Goal: Find specific page/section: Find specific page/section

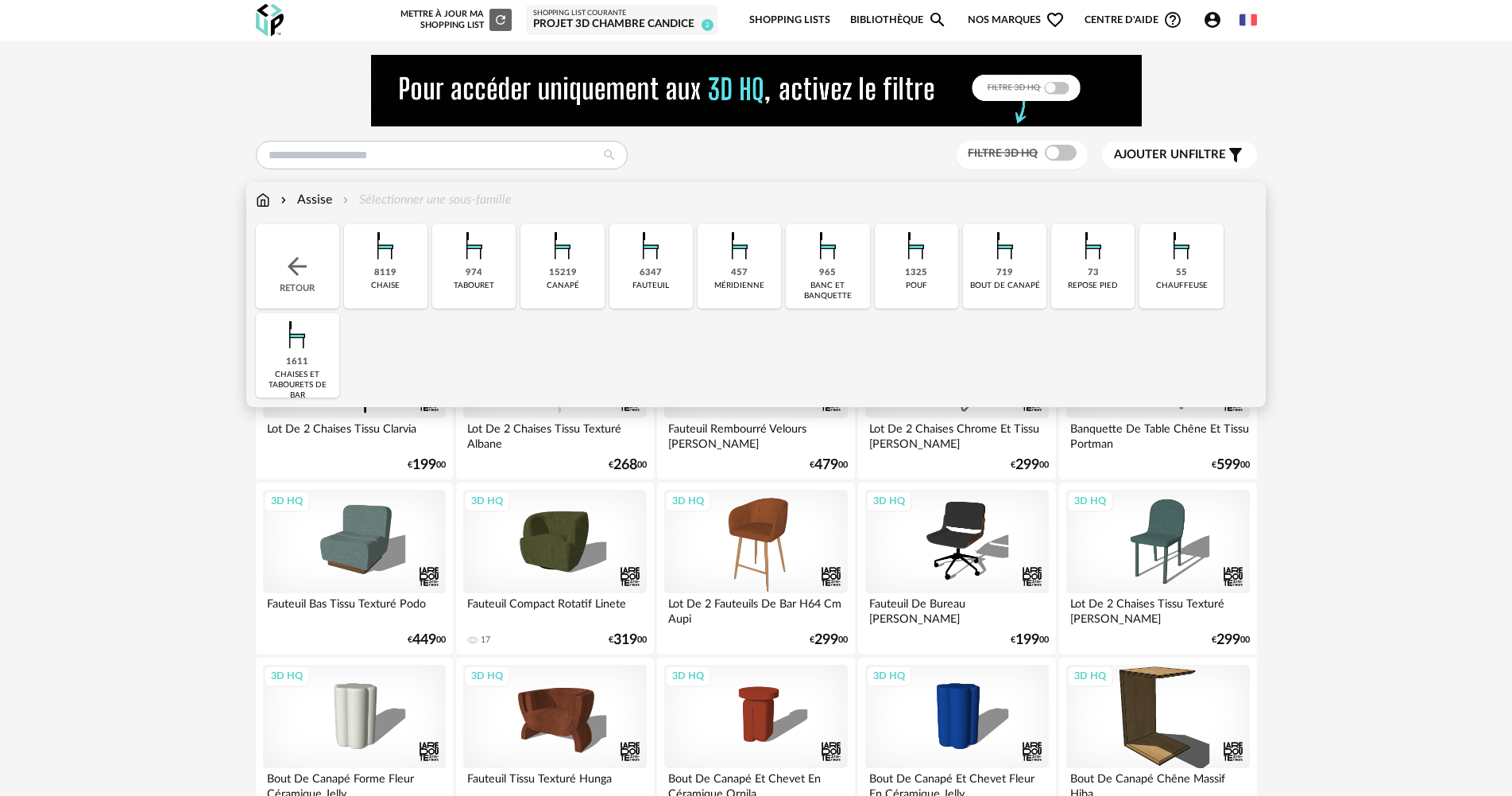
click at [408, 274] on div "8119 [GEOGRAPHIC_DATA]" at bounding box center [385, 267] width 83 height 84
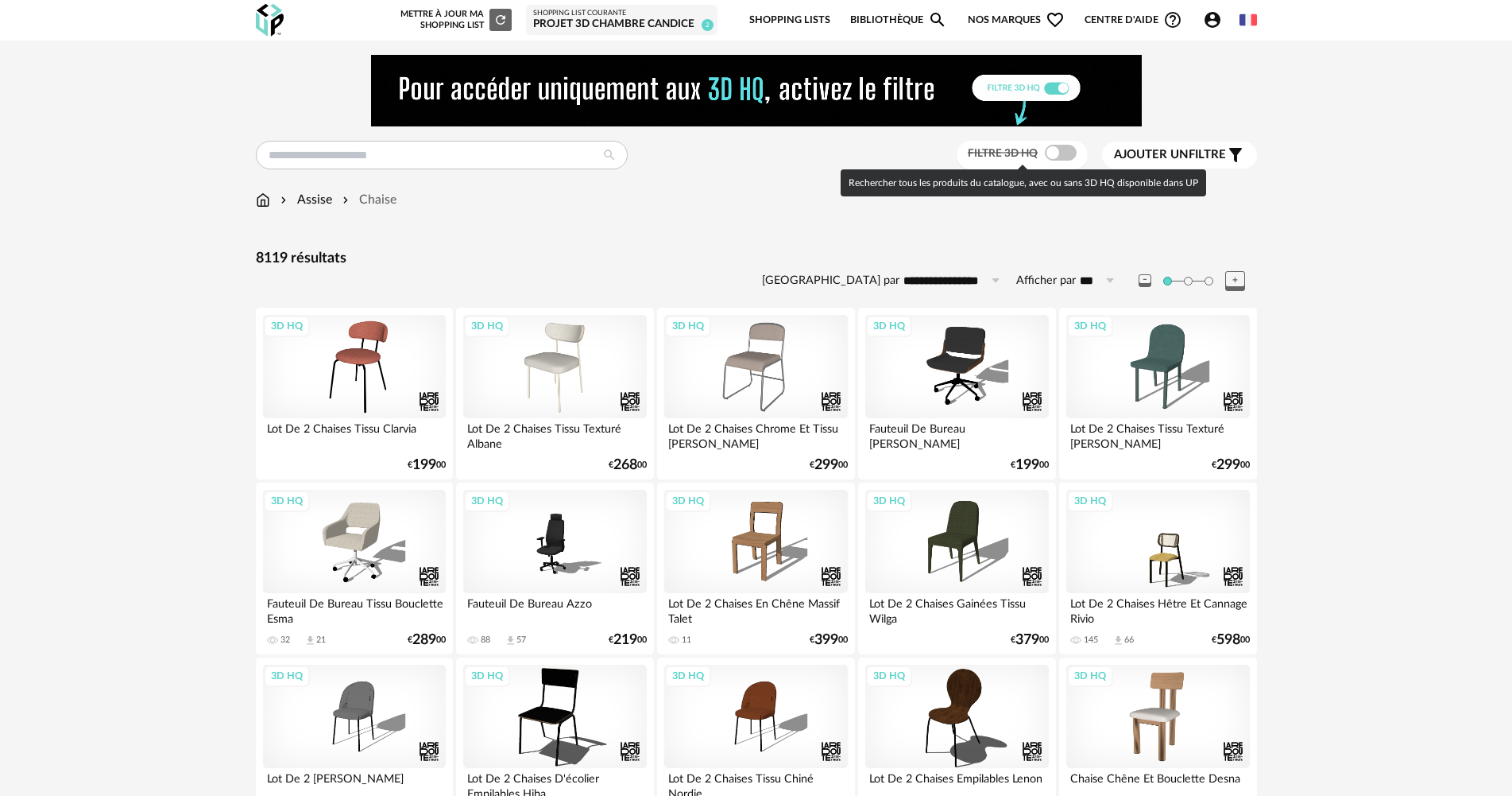
click at [1060, 149] on span at bounding box center [1061, 153] width 31 height 16
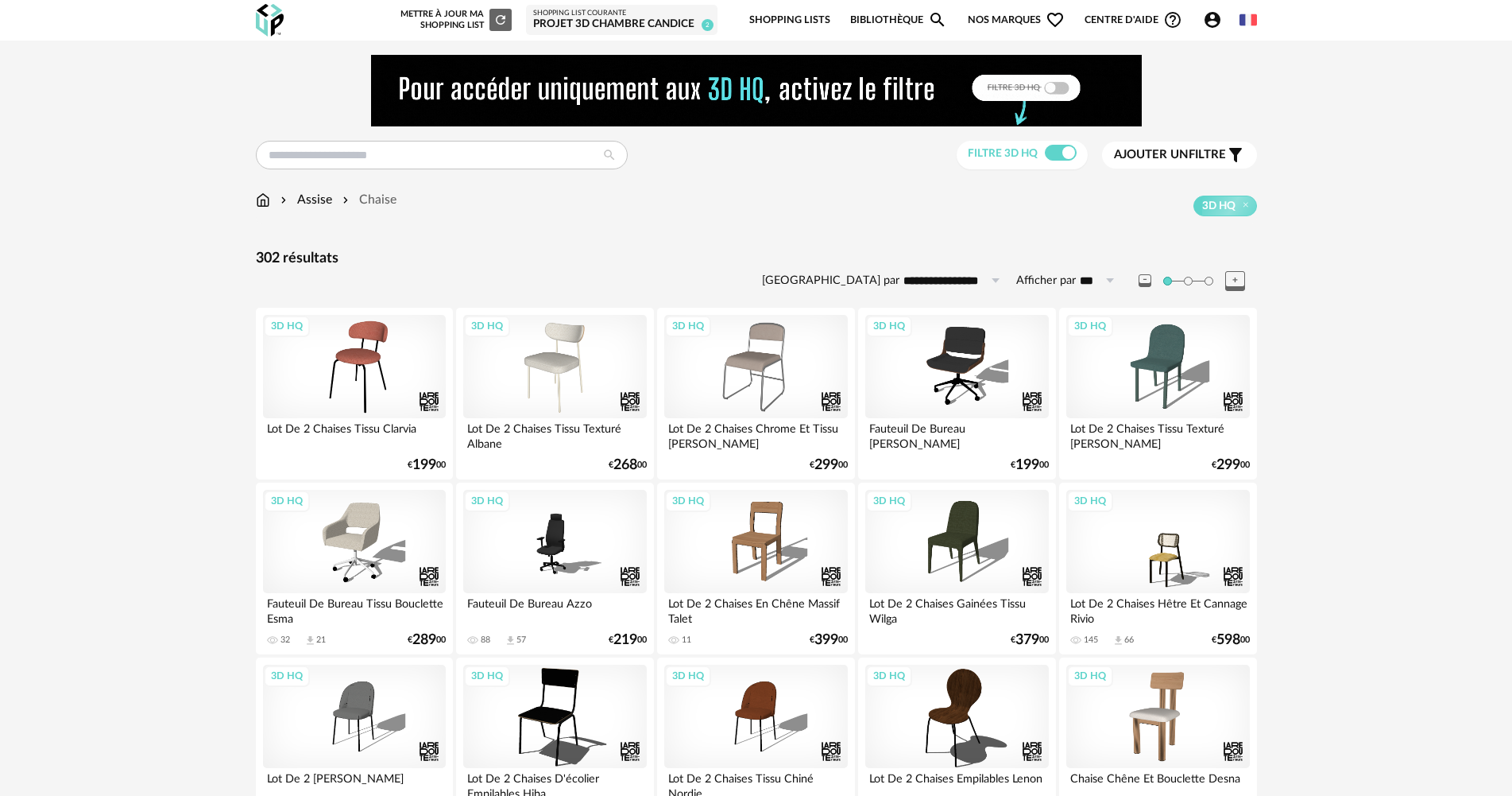
click at [1199, 153] on span "Ajouter un filtre" at bounding box center [1170, 155] width 112 height 16
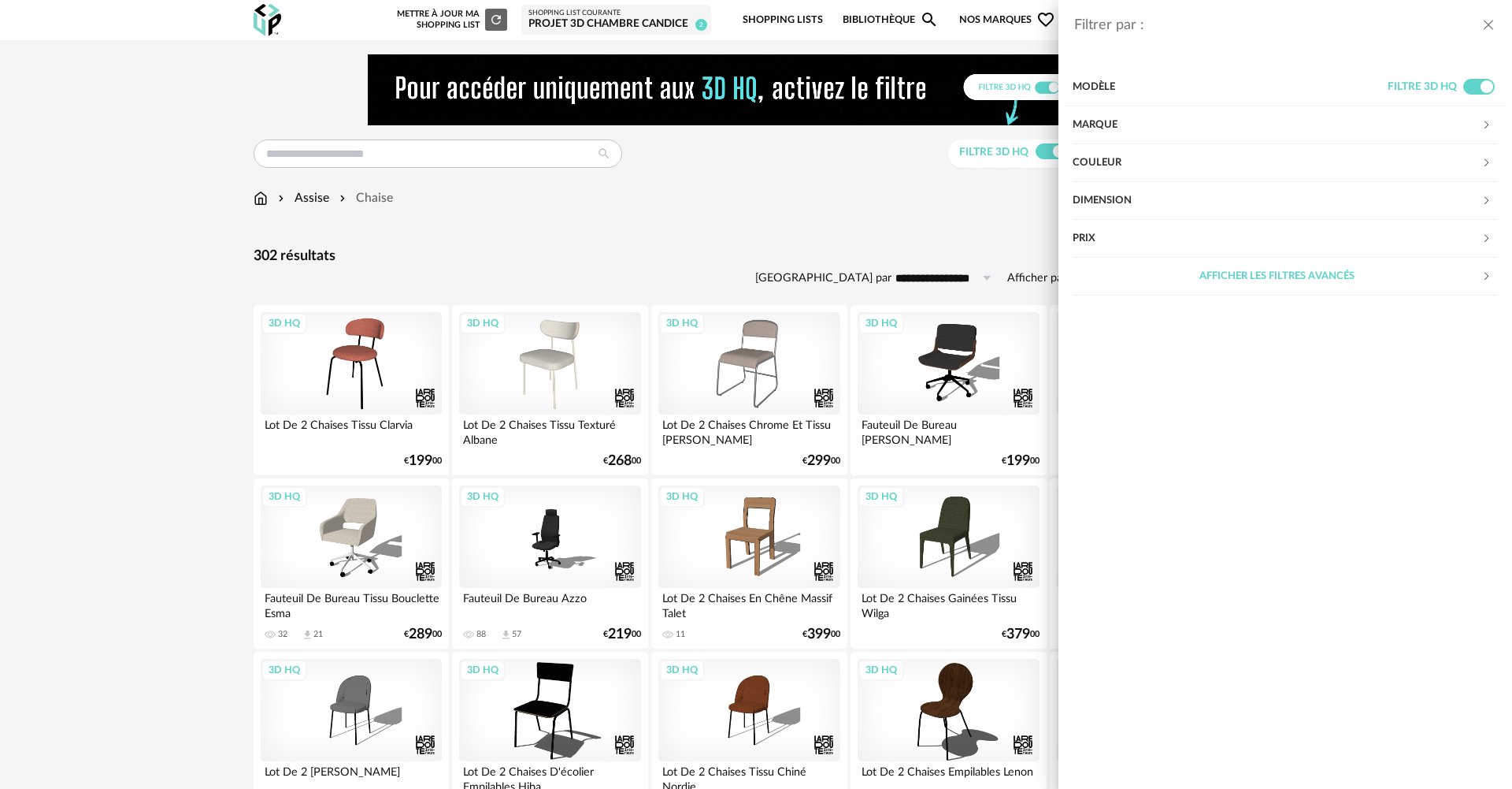
click at [1097, 156] on div "Couleur" at bounding box center [1277, 162] width 409 height 38
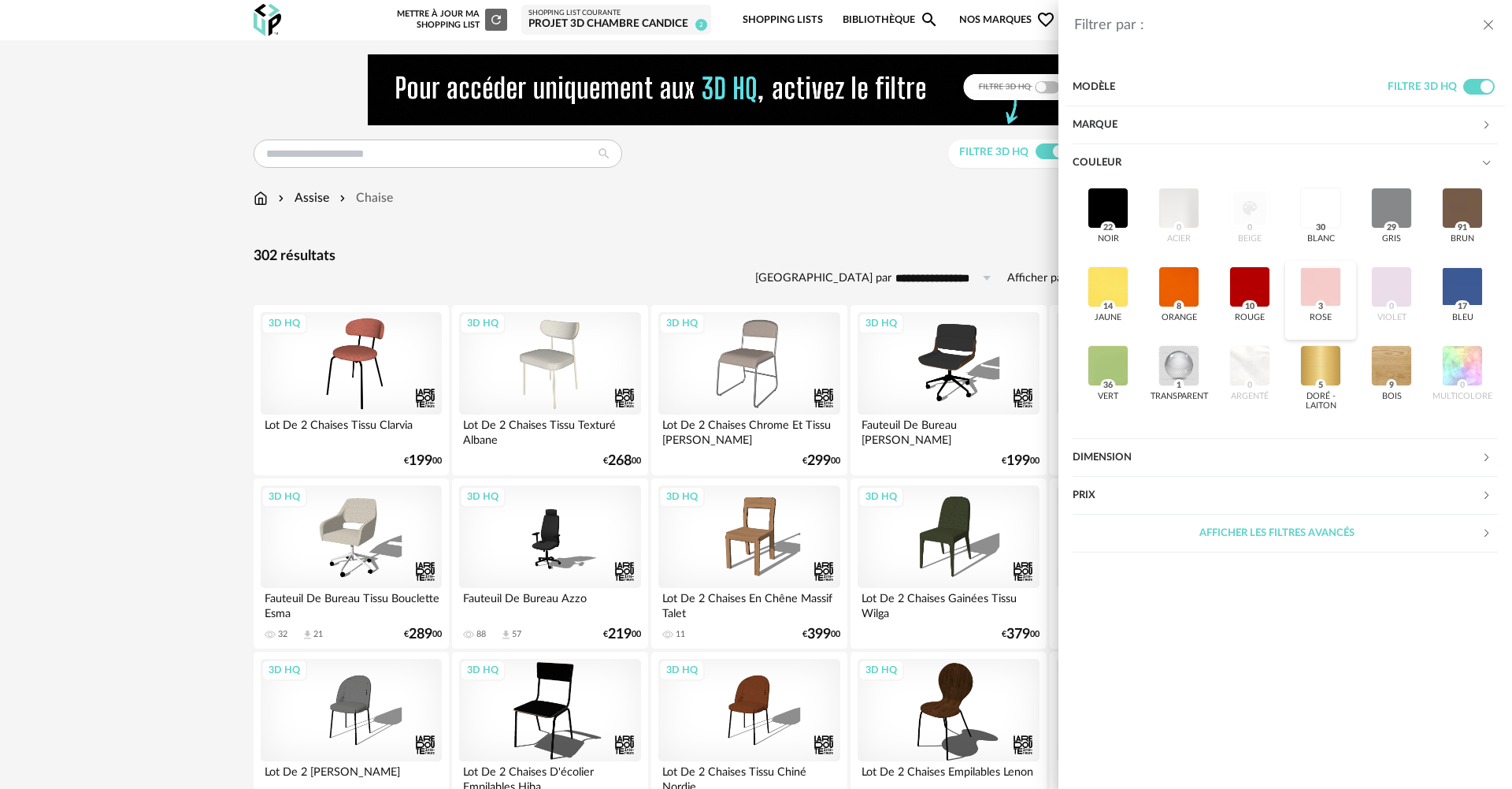
click at [1320, 290] on div at bounding box center [1321, 287] width 41 height 41
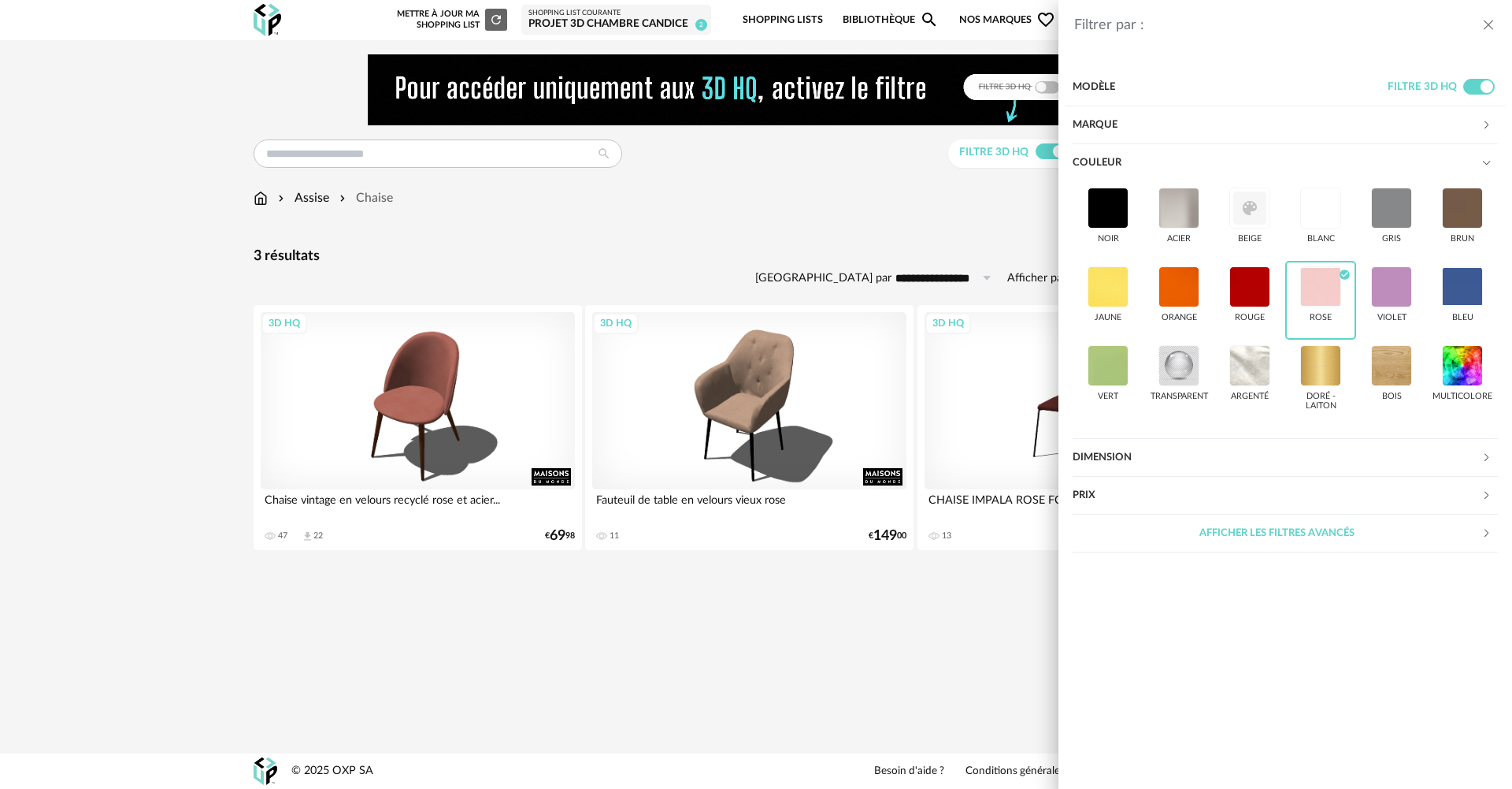
click at [1014, 595] on div "Filtrer par : Modèle Filtre 3D HQ Marque &tradition 0 101 Copenhagen 0 366 Conc…" at bounding box center [756, 394] width 1512 height 789
